Goal: Task Accomplishment & Management: Use online tool/utility

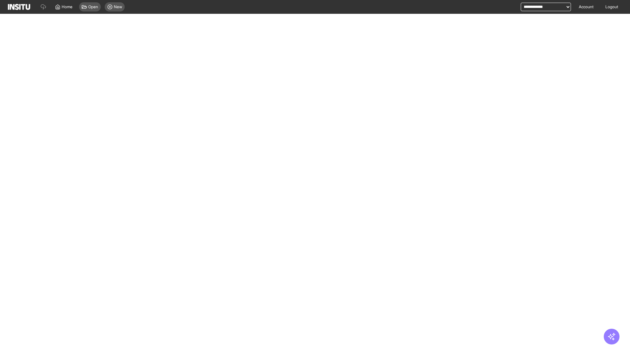
select select "**"
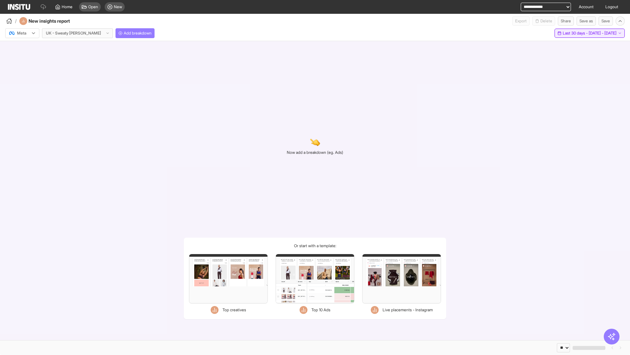
click at [576, 33] on span "Last 30 days - [DATE] - [DATE]" at bounding box center [590, 33] width 54 height 5
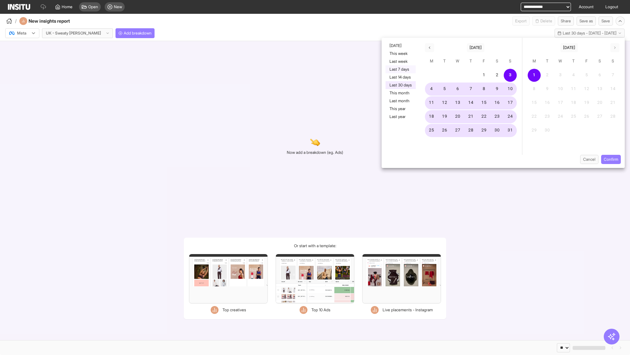
click at [400, 69] on button "Last 7 days" at bounding box center [401, 69] width 30 height 8
